Goal: Task Accomplishment & Management: Manage account settings

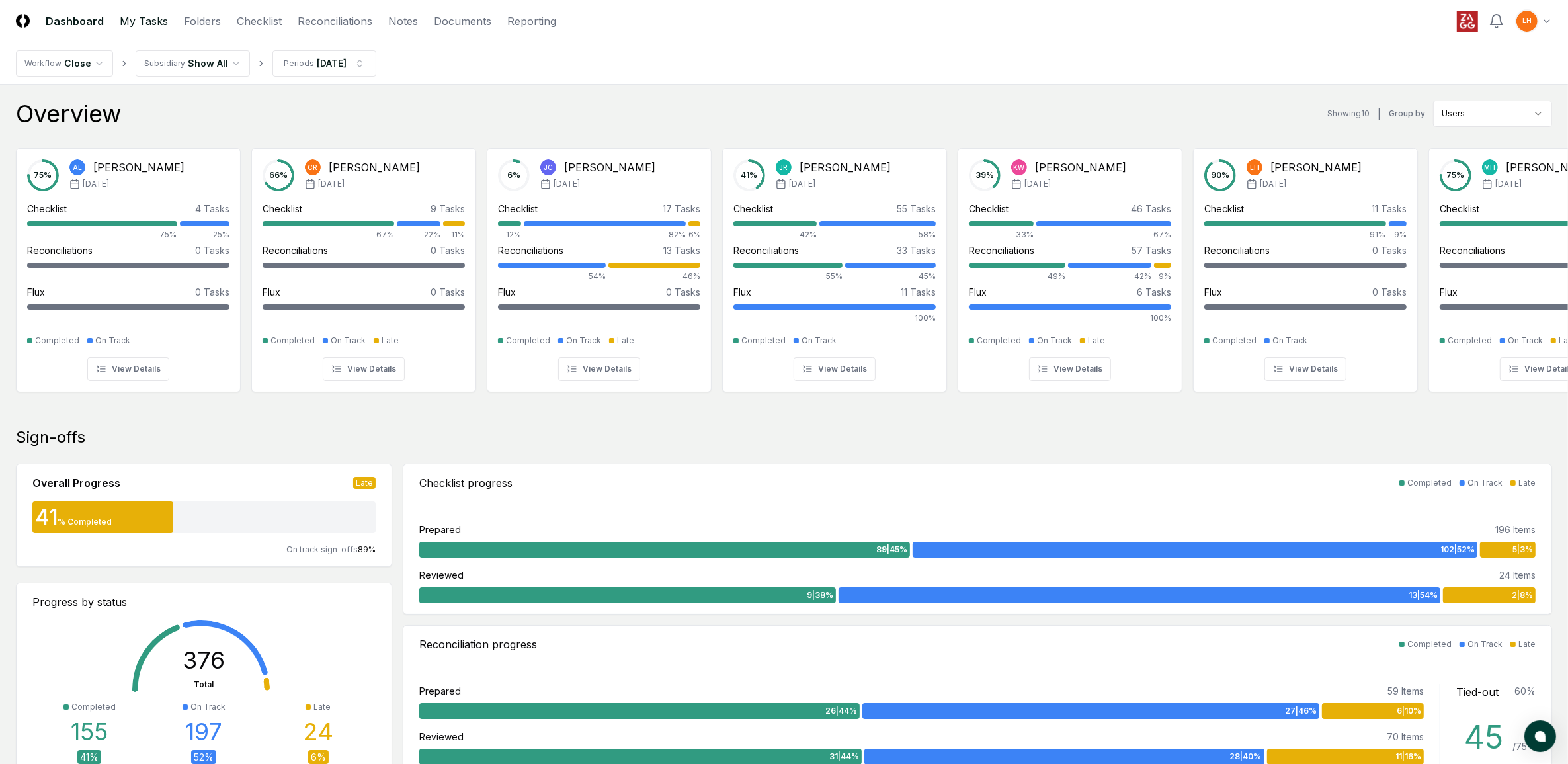
click at [144, 15] on link "My Tasks" at bounding box center [143, 21] width 48 height 16
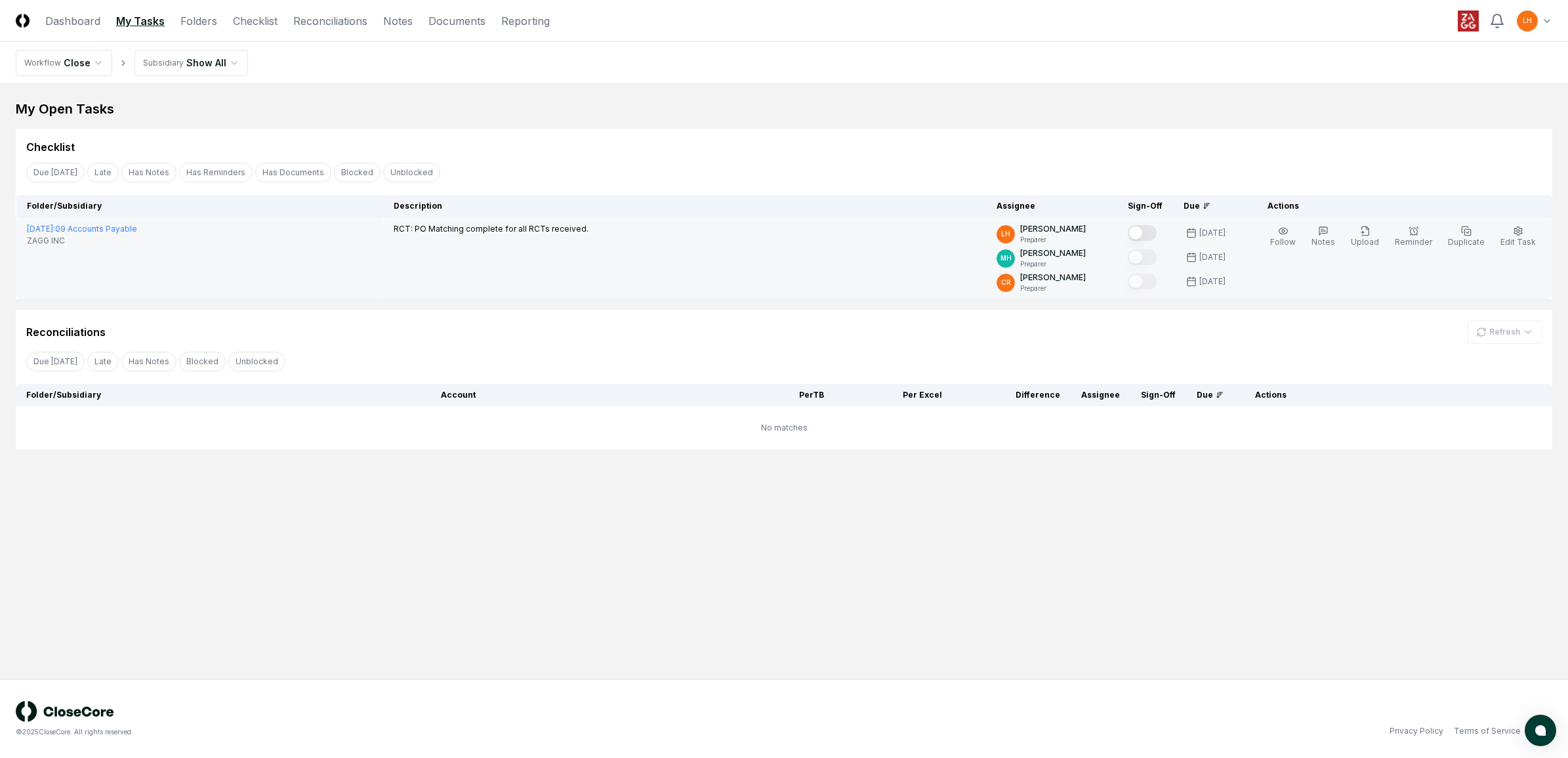
click at [1146, 232] on button "Mark complete" at bounding box center [1142, 232] width 29 height 16
click at [256, 16] on link "Checklist" at bounding box center [255, 21] width 45 height 16
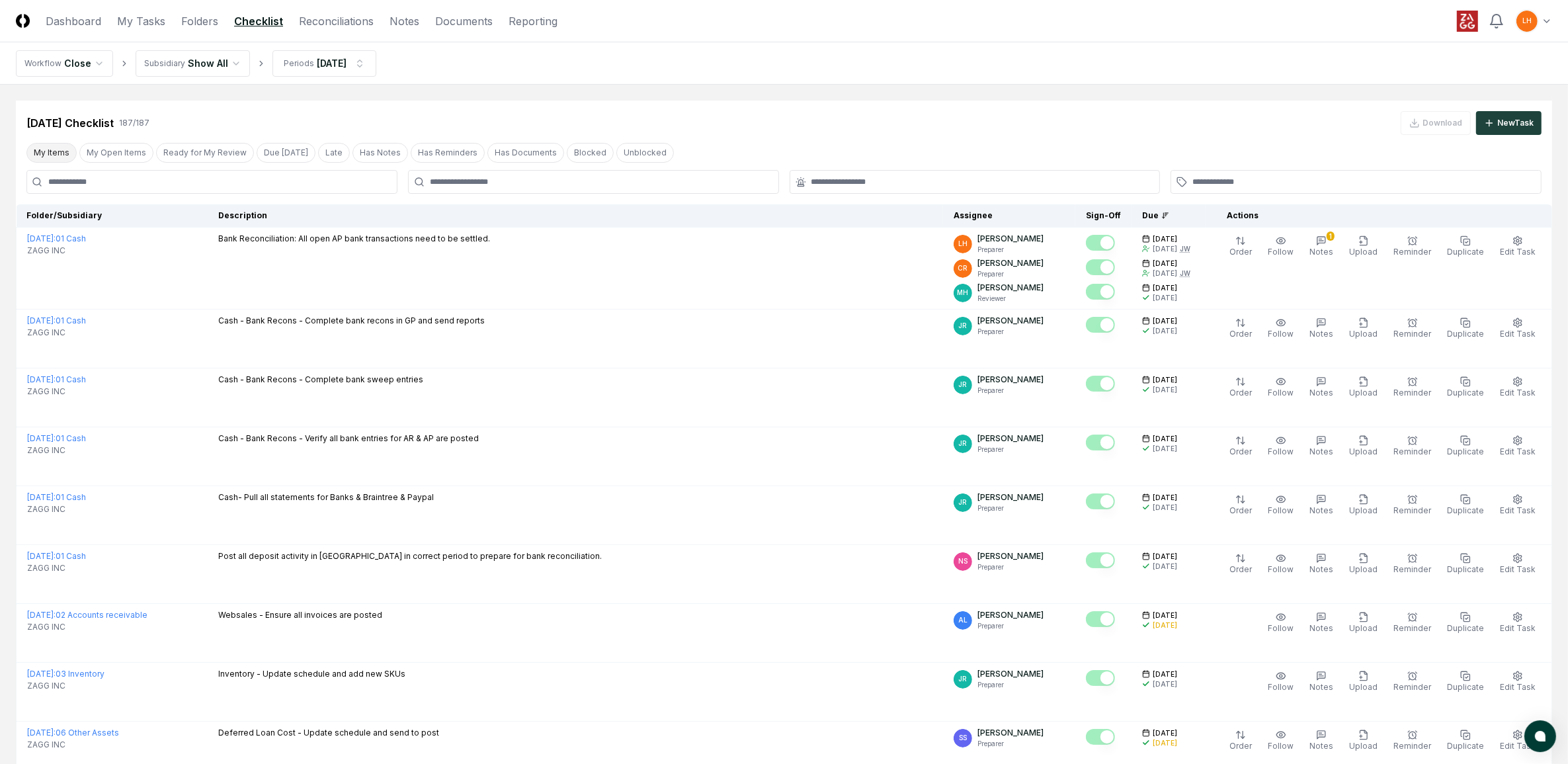
click at [55, 151] on button "My Items" at bounding box center [51, 152] width 51 height 20
